Goal: Complete application form: Complete application form

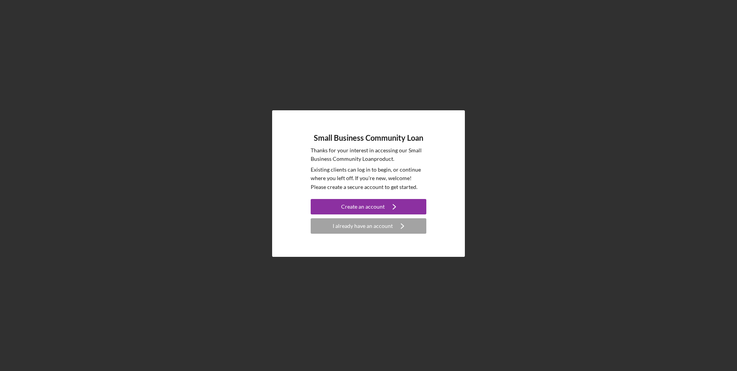
click at [376, 230] on div "I already have an account" at bounding box center [363, 225] width 60 height 15
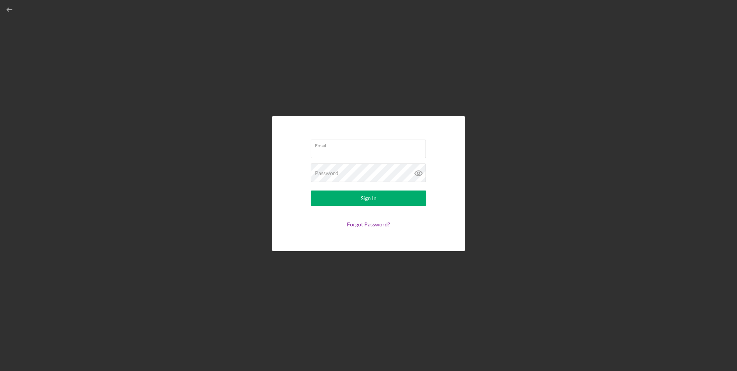
type input "[EMAIL_ADDRESS][DOMAIN_NAME]"
click at [354, 196] on button "Sign In" at bounding box center [369, 198] width 116 height 15
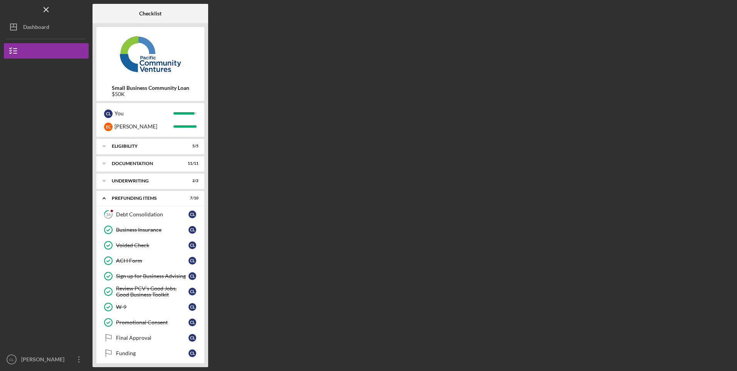
click at [132, 212] on div "Debt Consolidation" at bounding box center [152, 214] width 72 height 6
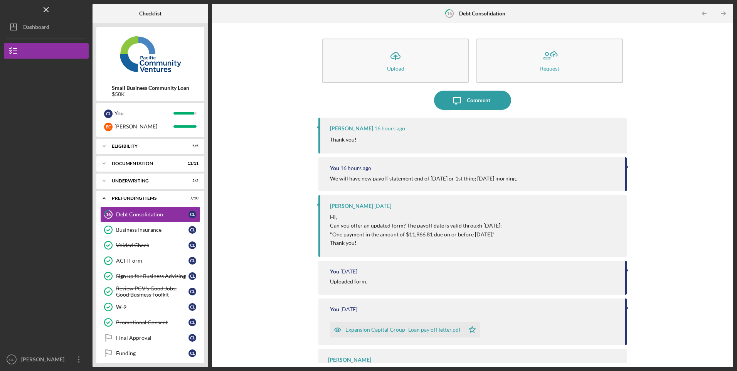
click at [394, 329] on div "Expansion Capital Group- Loan pay off letter.pdf" at bounding box center [403, 330] width 115 height 6
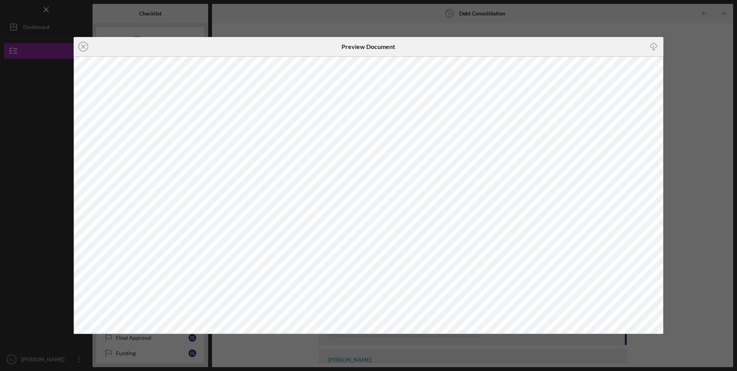
click at [85, 46] on icon "Icon/Close" at bounding box center [83, 46] width 19 height 19
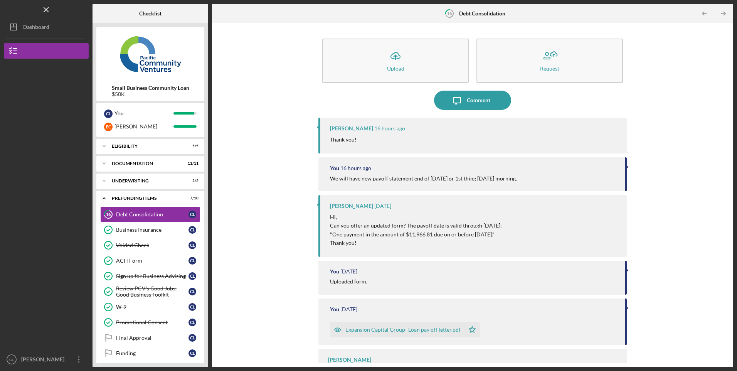
drag, startPoint x: 403, startPoint y: 60, endPoint x: 432, endPoint y: 59, distance: 28.9
click at [403, 60] on icon "Icon/Upload" at bounding box center [395, 55] width 19 height 19
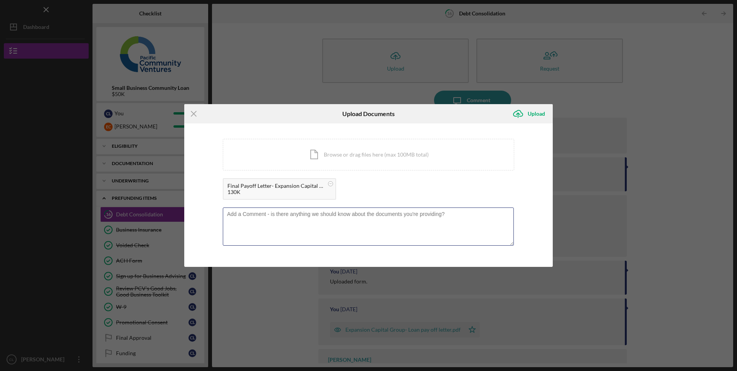
click at [341, 217] on textarea at bounding box center [368, 226] width 291 height 38
type textarea "Here is final updated payoff letter"
click at [538, 105] on div "Icon/Upload Upload" at bounding box center [531, 113] width 44 height 19
click at [533, 112] on div "Upload" at bounding box center [536, 113] width 17 height 15
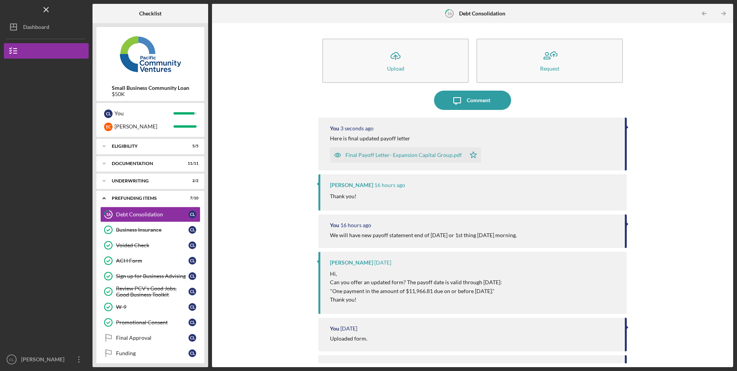
click at [37, 362] on div "[PERSON_NAME]" at bounding box center [44, 360] width 50 height 17
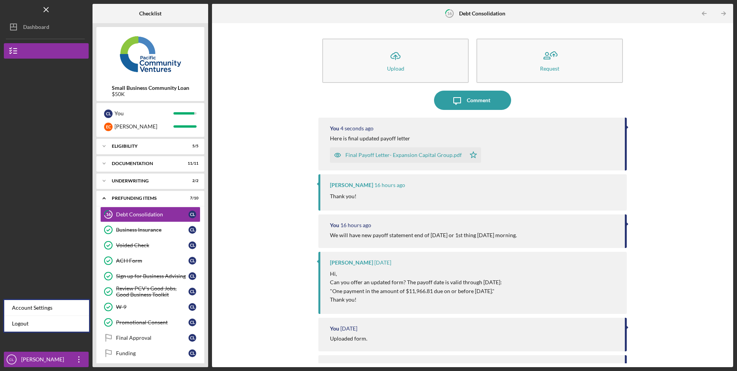
click at [25, 324] on link "Logout" at bounding box center [46, 324] width 85 height 16
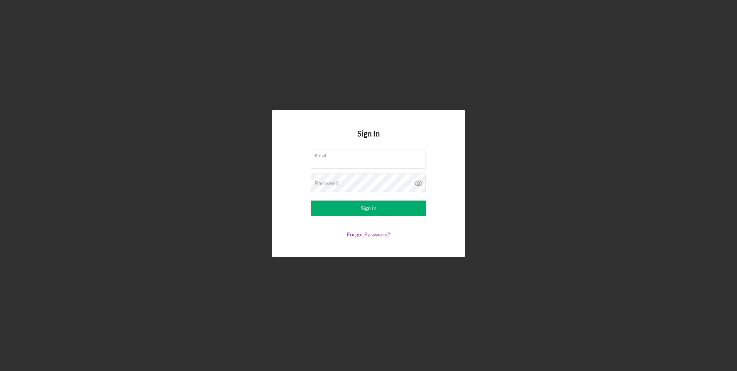
type input "[EMAIL_ADDRESS][DOMAIN_NAME]"
